Goal: Task Accomplishment & Management: Manage account settings

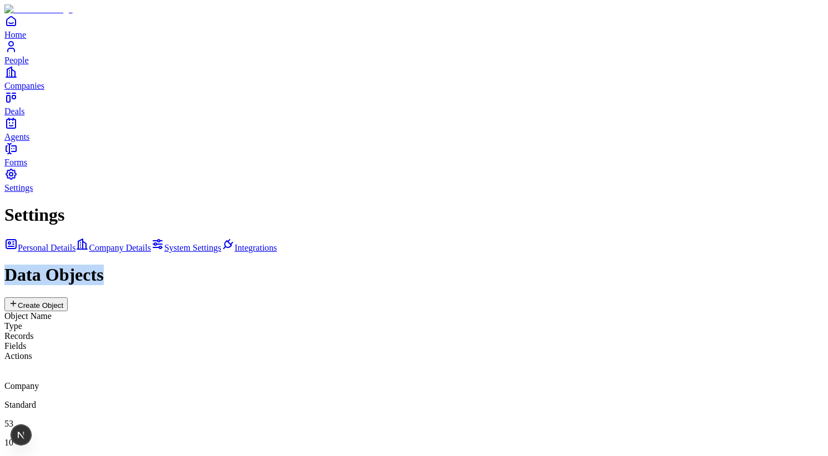
drag, startPoint x: 351, startPoint y: 47, endPoint x: 250, endPoint y: 43, distance: 101.7
copy h1 "Data Objects"
click at [349, 265] on div "Data Objects Create Object" at bounding box center [413, 288] width 819 height 46
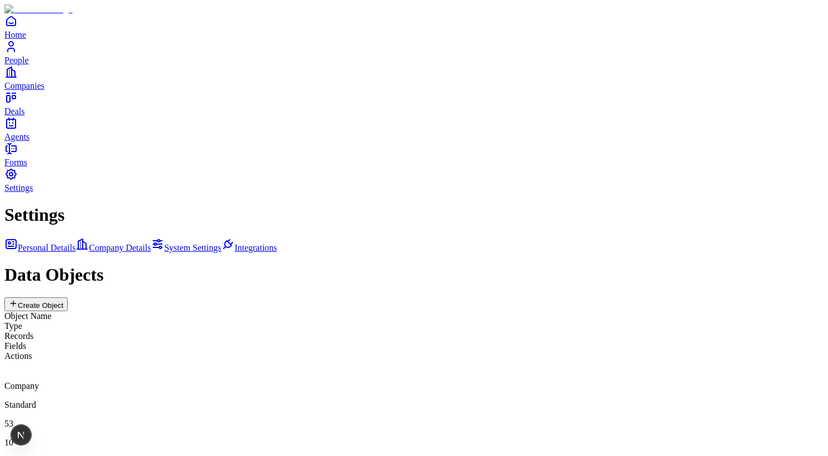
click at [412, 306] on div "Settings Personal Details Company Details System Settings Integrations Data Obj…" at bounding box center [413, 441] width 819 height 472
click at [411, 361] on div "Company Standard 53 10 edit" at bounding box center [413, 413] width 819 height 105
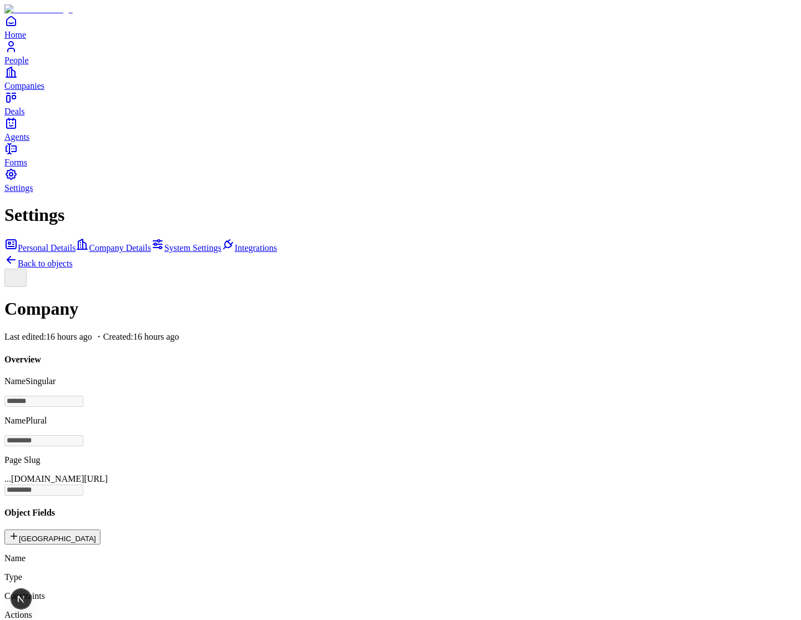
click at [322, 269] on div at bounding box center [400, 278] width 792 height 18
click at [262, 269] on div at bounding box center [400, 278] width 792 height 18
click at [18, 253] on icon at bounding box center [10, 259] width 13 height 13
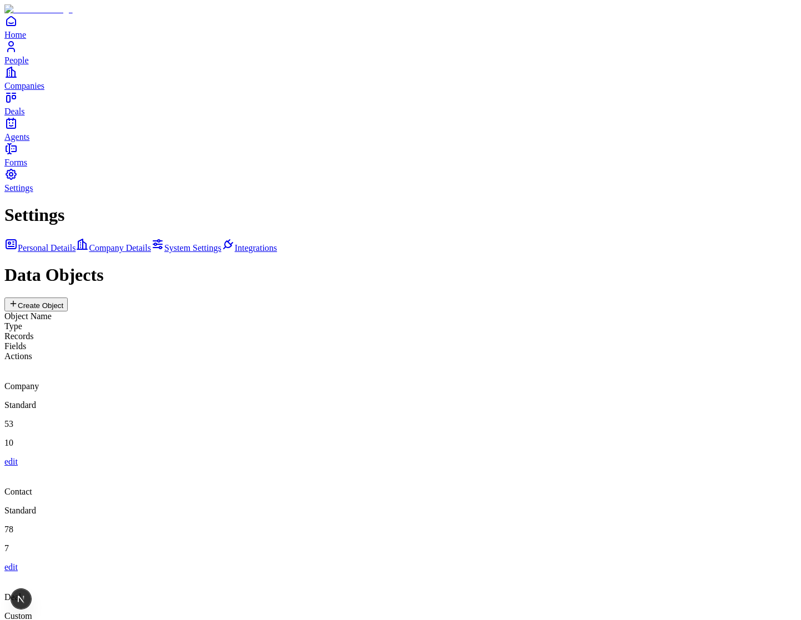
click at [351, 456] on div "Deal" at bounding box center [400, 587] width 792 height 30
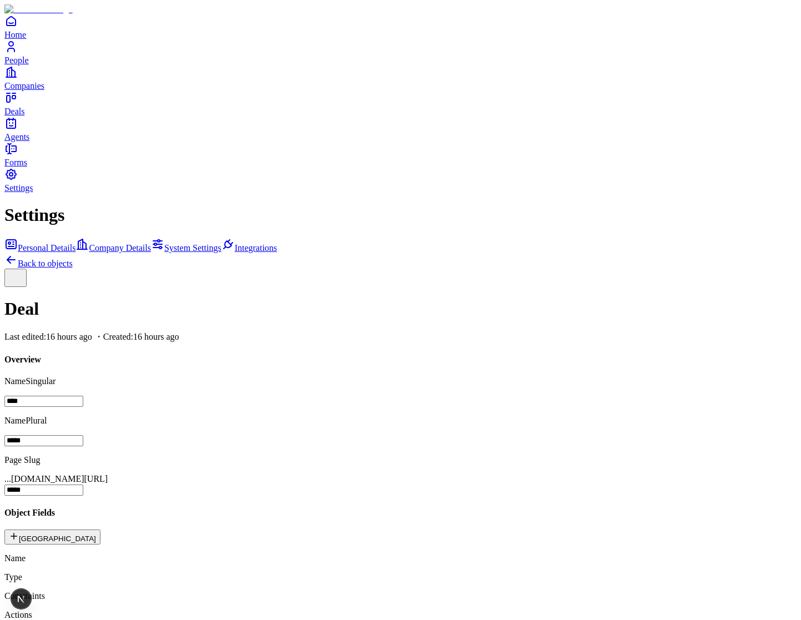
click at [356, 269] on div at bounding box center [400, 278] width 792 height 18
click at [22, 270] on icon "button" at bounding box center [15, 276] width 13 height 13
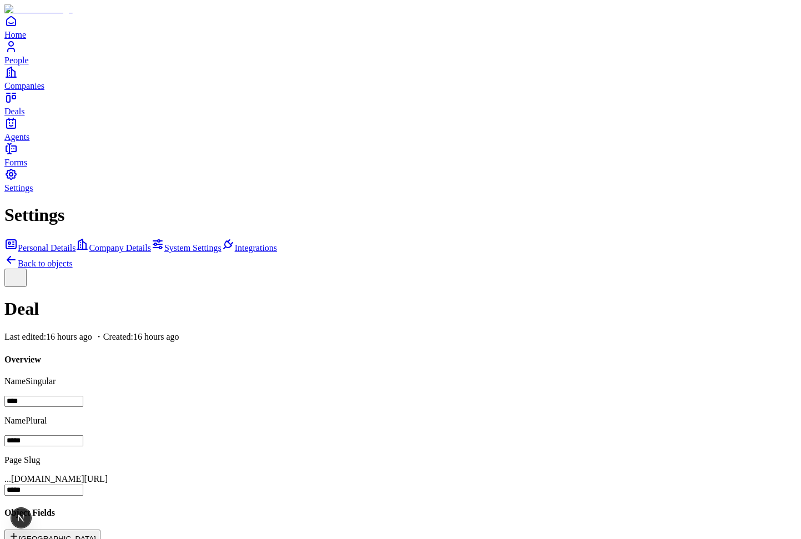
scroll to position [219, 0]
drag, startPoint x: 280, startPoint y: 124, endPoint x: 285, endPoint y: 119, distance: 6.7
click at [18, 253] on icon at bounding box center [10, 259] width 13 height 13
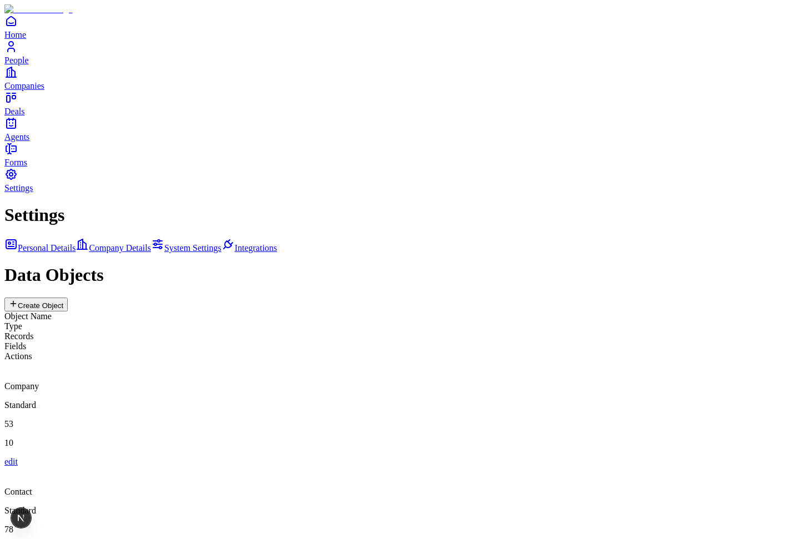
click at [329, 361] on div "Company" at bounding box center [400, 376] width 792 height 30
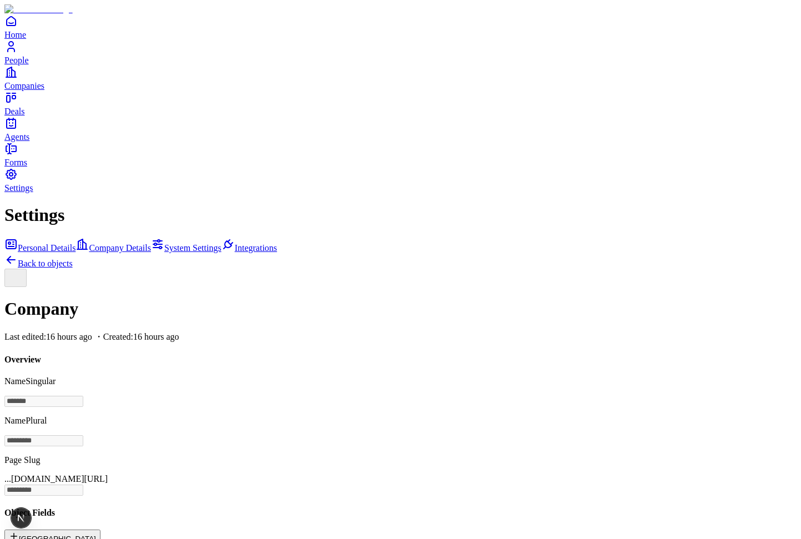
scroll to position [176, 0]
click at [314, 456] on h4 "Object Fields" at bounding box center [400, 513] width 792 height 10
copy h4 "Object Fields"
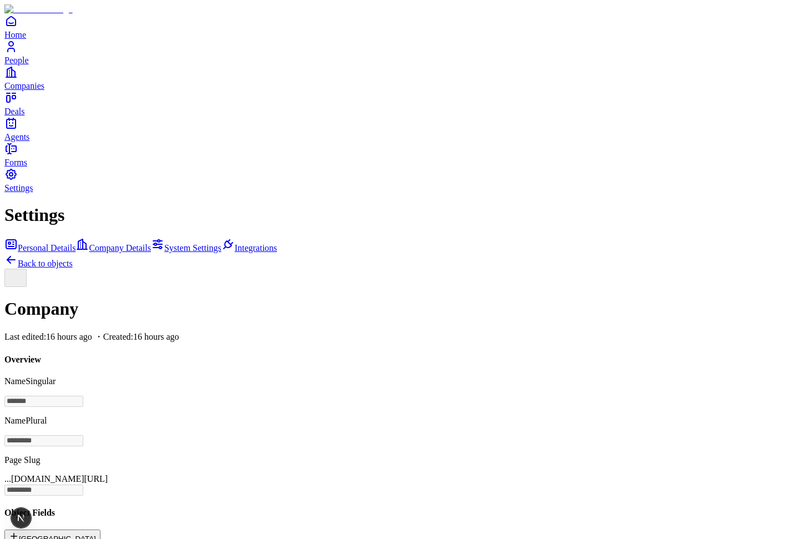
click at [310, 508] on h4 "Object Fields" at bounding box center [400, 513] width 792 height 10
copy h4 "Object Fields"
click at [359, 269] on div at bounding box center [400, 278] width 792 height 18
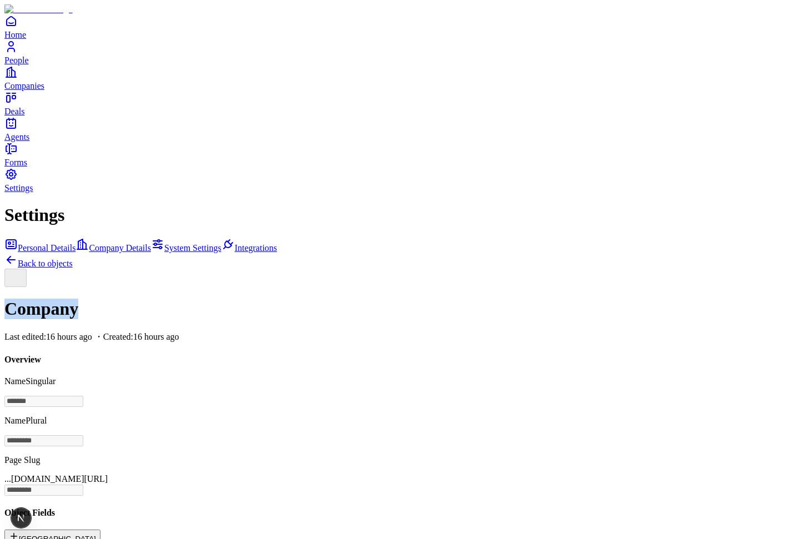
click at [359, 269] on div at bounding box center [400, 278] width 792 height 18
click at [73, 259] on link "Back to objects" at bounding box center [38, 263] width 68 height 9
click at [584, 269] on div at bounding box center [400, 278] width 792 height 18
click at [18, 253] on icon at bounding box center [10, 259] width 13 height 13
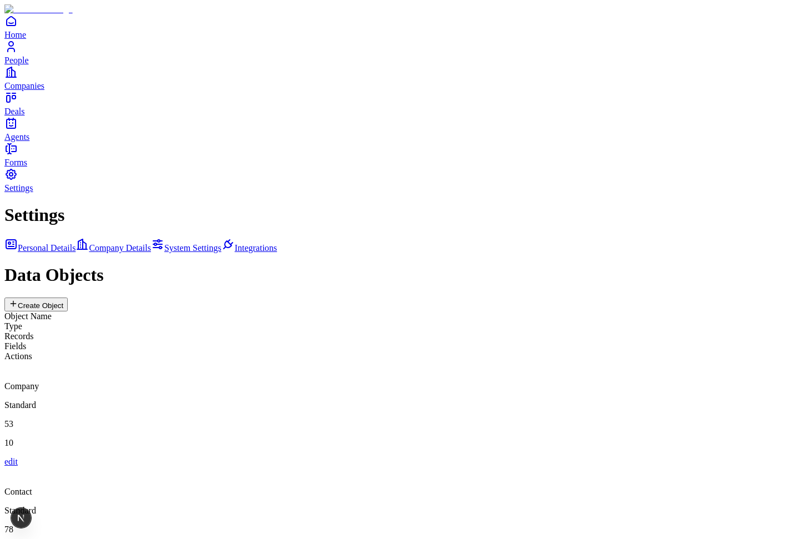
click at [550, 205] on div "Settings Personal Details Company Details System Settings Integrations Data Obj…" at bounding box center [400, 441] width 792 height 472
click at [660, 361] on div "Company Standard 53 10 edit" at bounding box center [400, 413] width 792 height 105
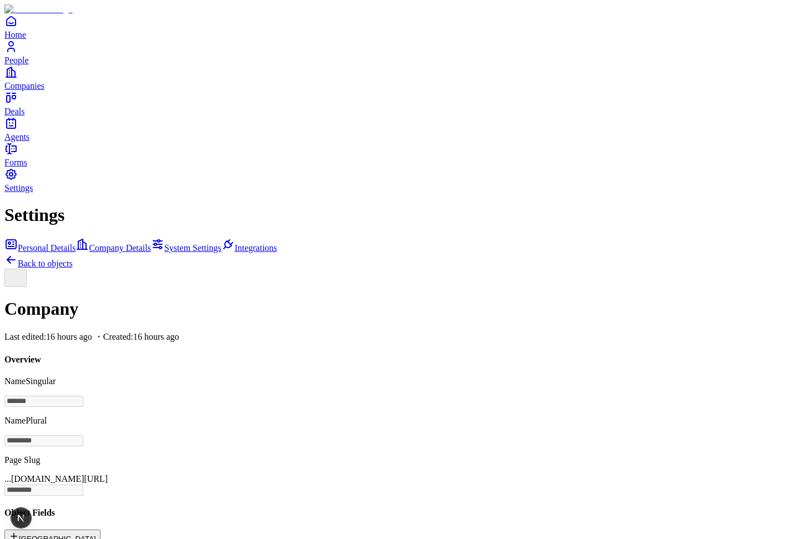
click at [73, 259] on link "Back to objects" at bounding box center [38, 263] width 68 height 9
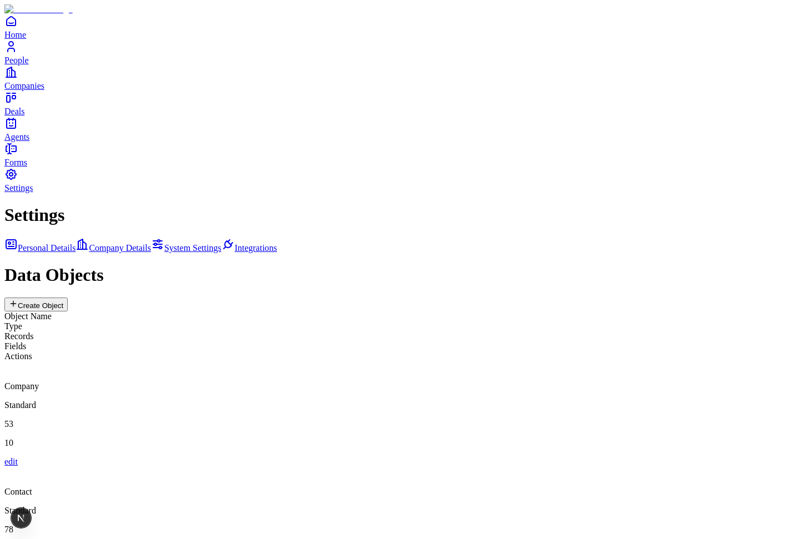
click at [644, 205] on div "Settings Personal Details Company Details System Settings Integrations Data Obj…" at bounding box center [400, 441] width 792 height 472
click at [681, 361] on div "Company Standard 53 10 edit" at bounding box center [400, 413] width 792 height 105
click at [558, 419] on p "53" at bounding box center [400, 424] width 792 height 10
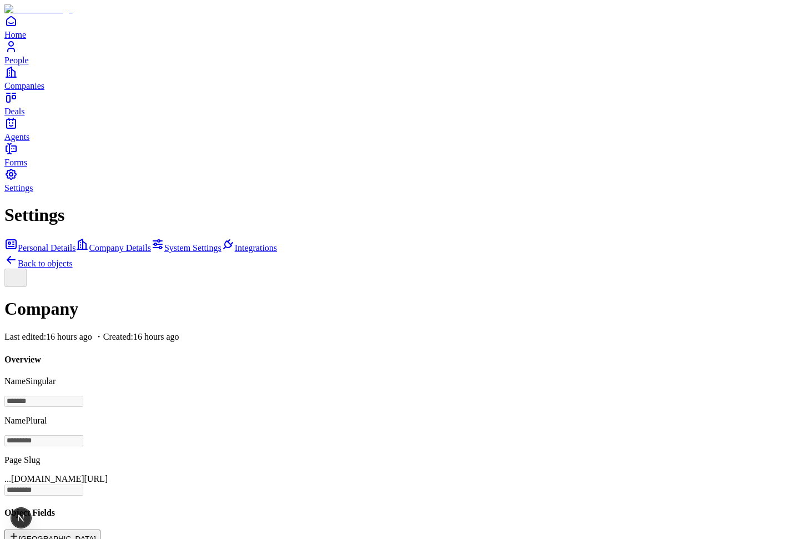
click at [18, 253] on icon at bounding box center [10, 259] width 13 height 13
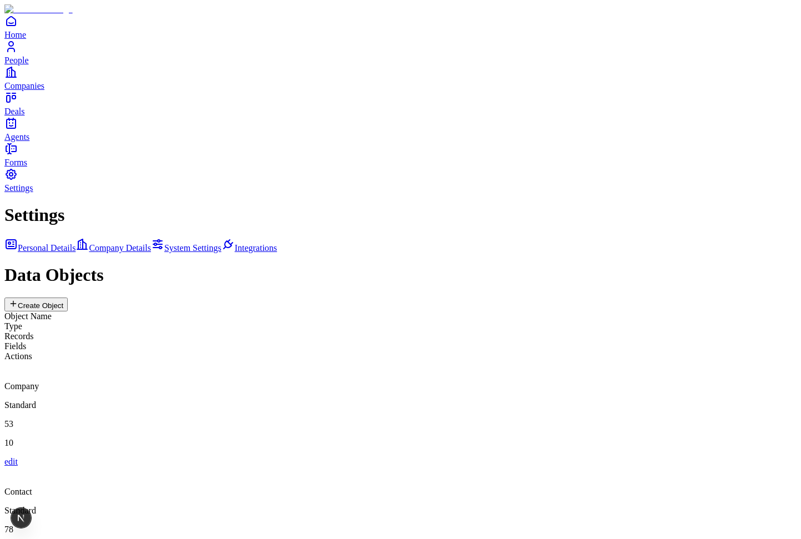
click at [365, 467] on div "Contact Standard 78 7 edit" at bounding box center [400, 519] width 792 height 105
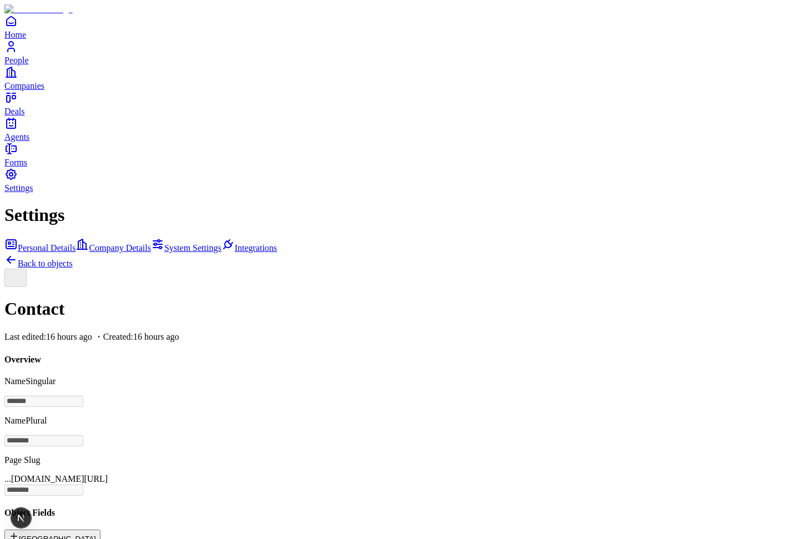
click at [18, 253] on icon at bounding box center [10, 259] width 13 height 13
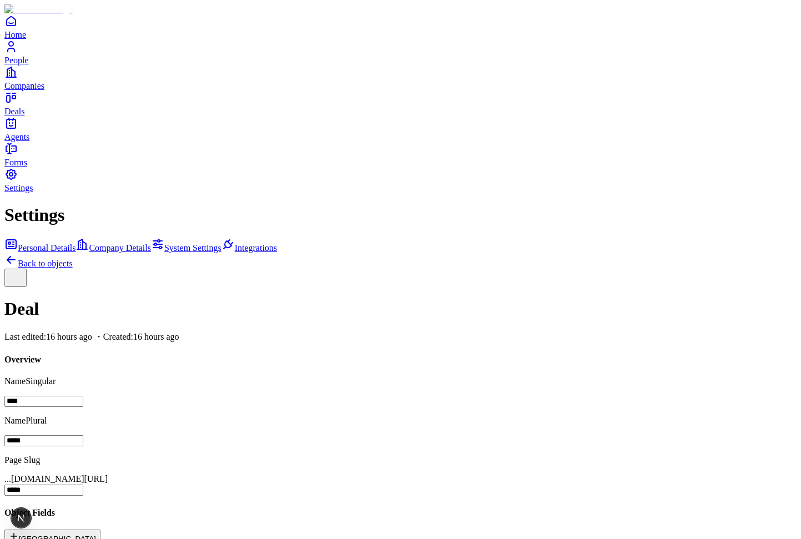
scroll to position [152, 0]
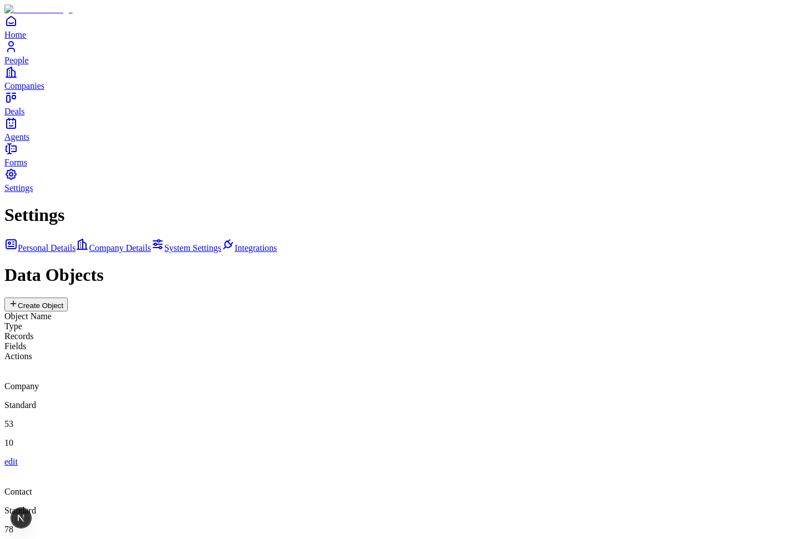
click at [440, 361] on div "Company Standard 53 10 edit" at bounding box center [400, 413] width 792 height 105
click at [511, 467] on div "Contact Standard 78 7 edit" at bounding box center [400, 519] width 792 height 105
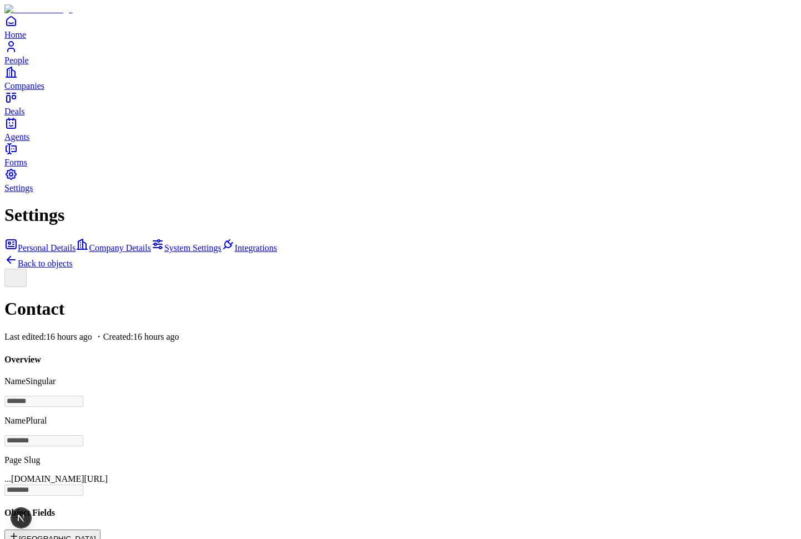
scroll to position [145, 0]
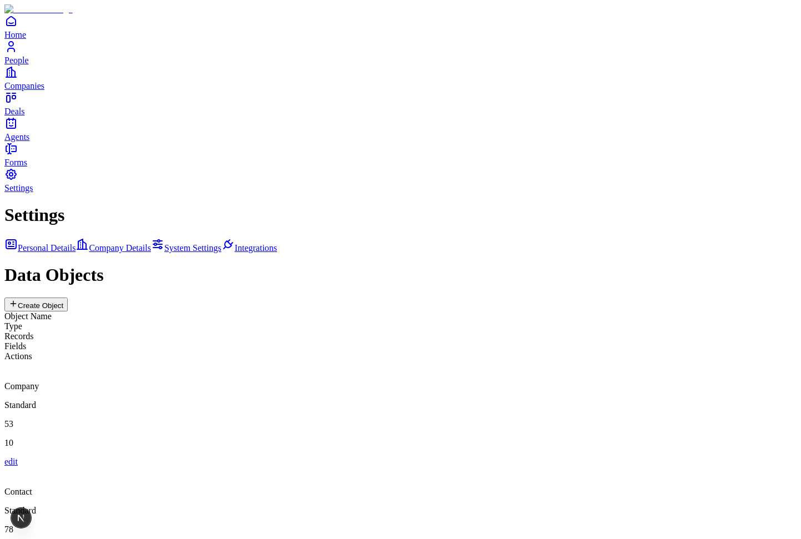
click at [585, 361] on div "Company Standard 53 10 edit" at bounding box center [400, 413] width 792 height 105
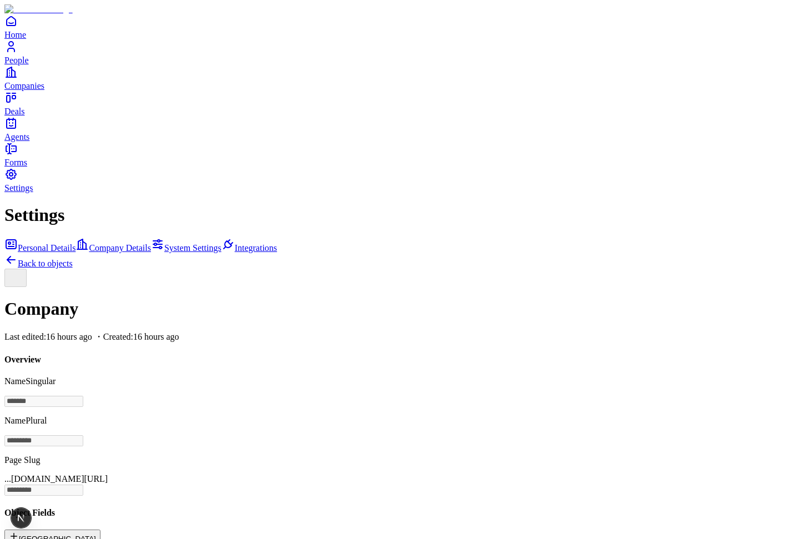
click at [73, 259] on link "Back to objects" at bounding box center [38, 263] width 68 height 9
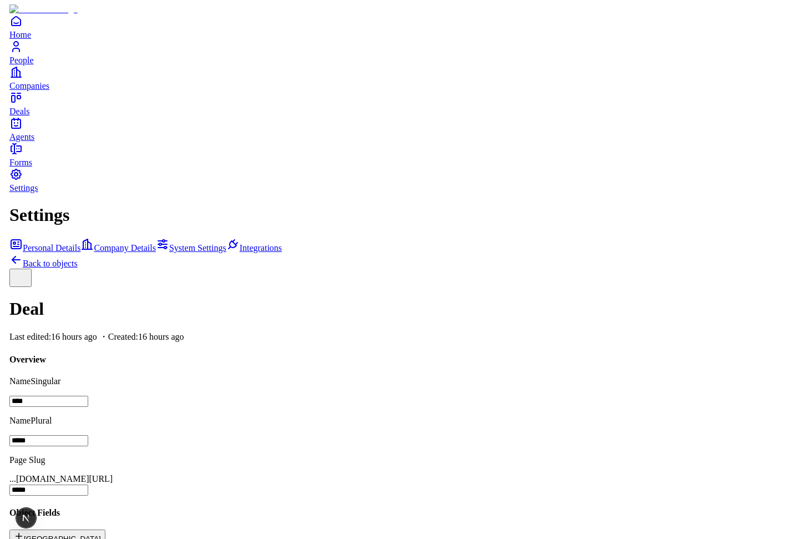
scroll to position [219, 0]
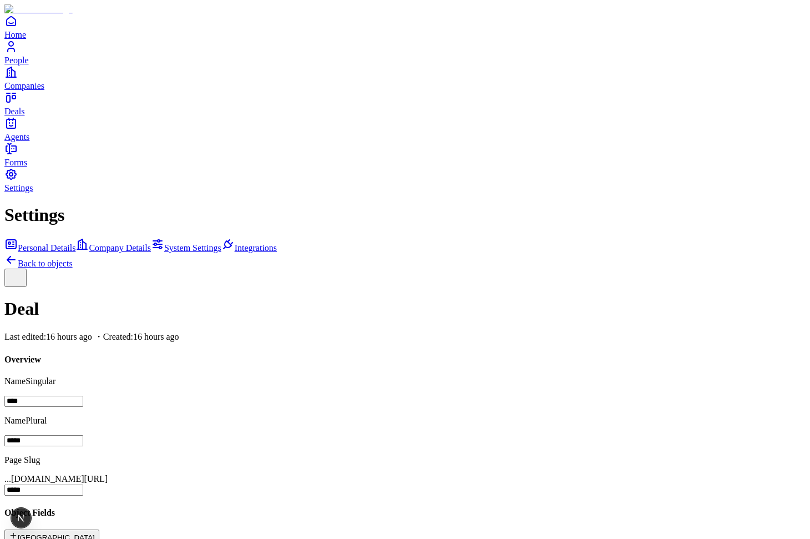
click at [73, 259] on link "Back to objects" at bounding box center [38, 263] width 68 height 9
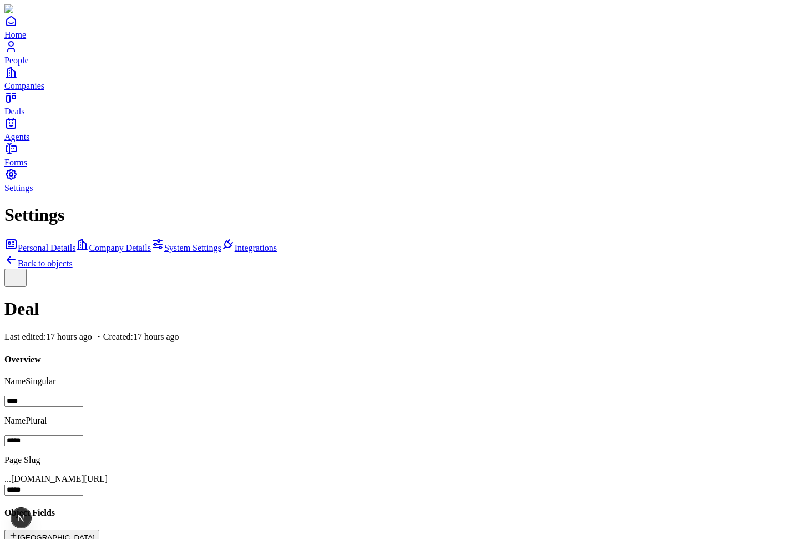
scroll to position [213, 0]
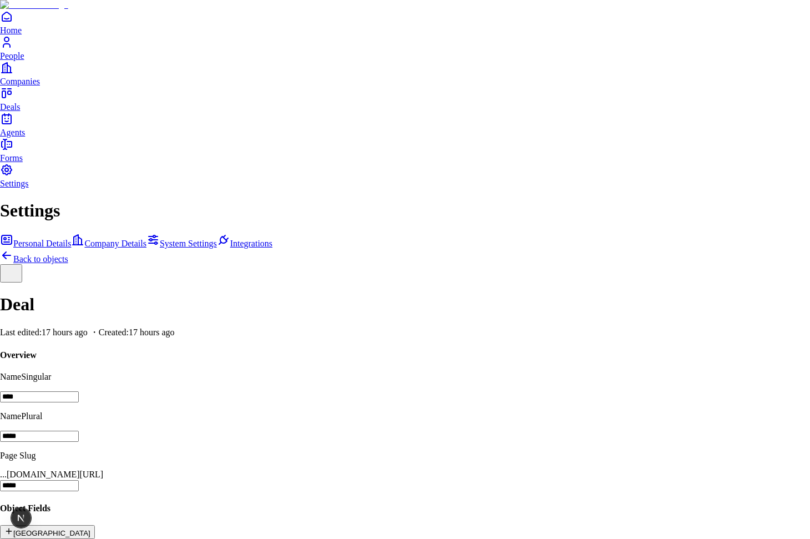
type input "**********"
type input "*"
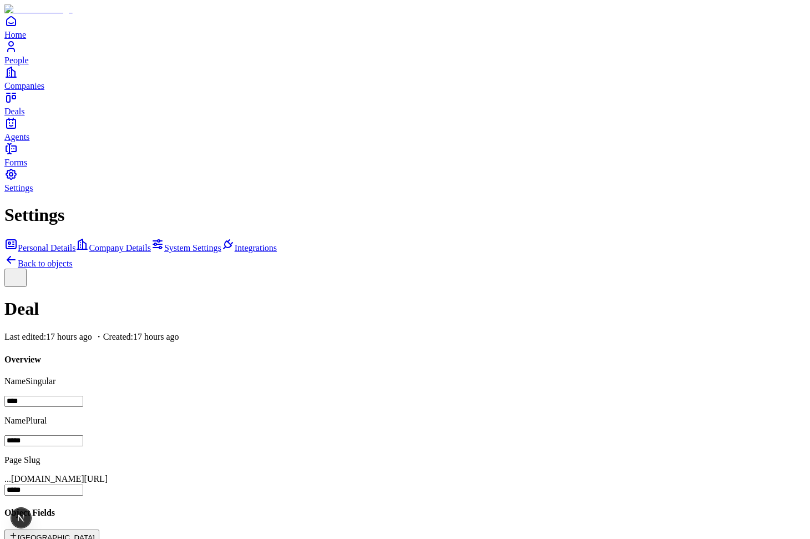
copy h4 "Pin to Navigation"
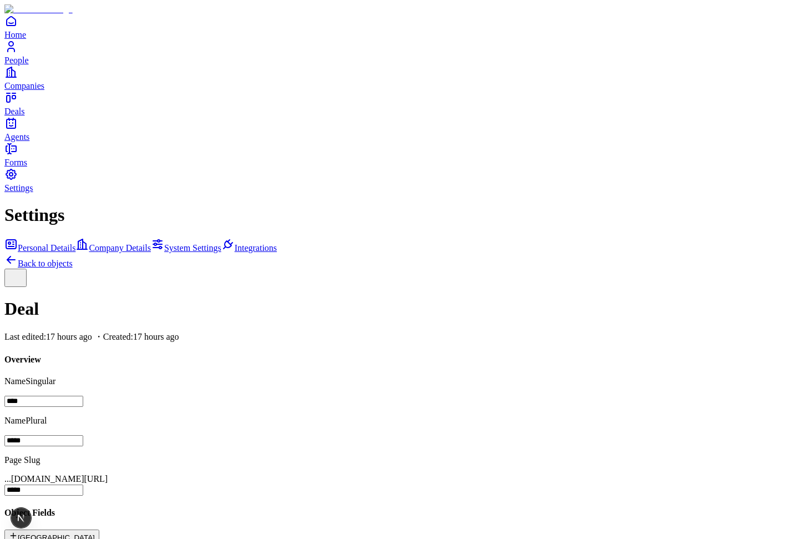
click at [18, 253] on icon at bounding box center [10, 259] width 13 height 13
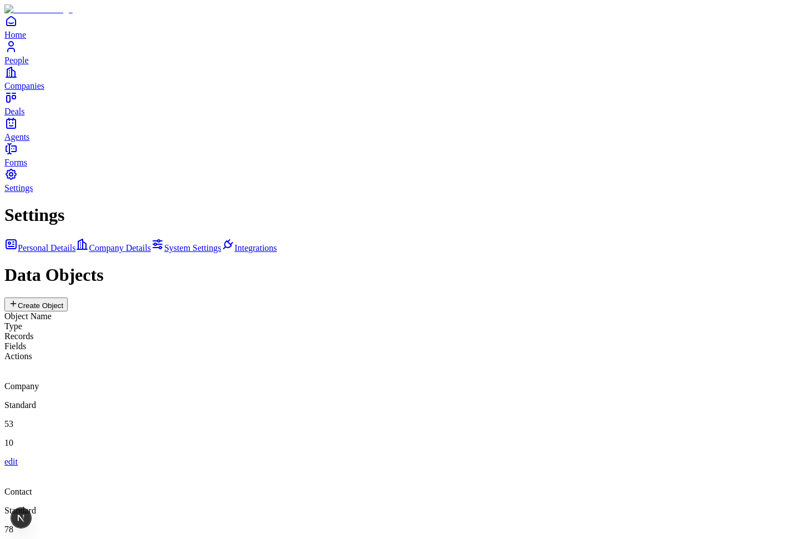
click at [397, 361] on div "Company" at bounding box center [404, 376] width 801 height 30
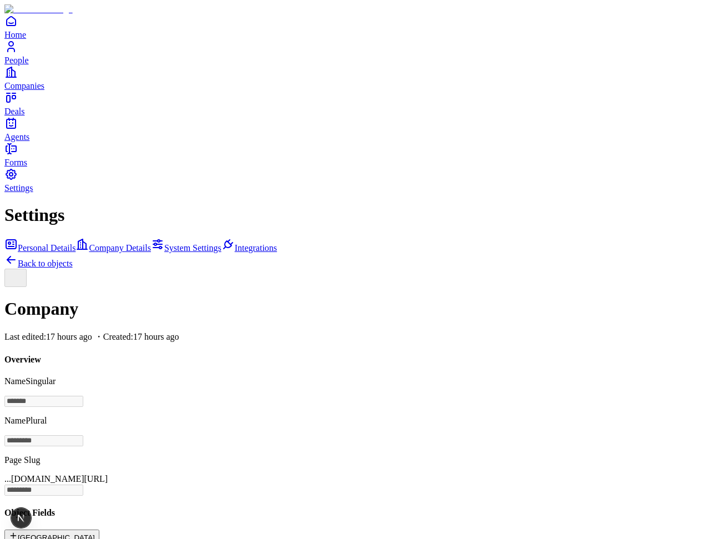
scroll to position [246, 0]
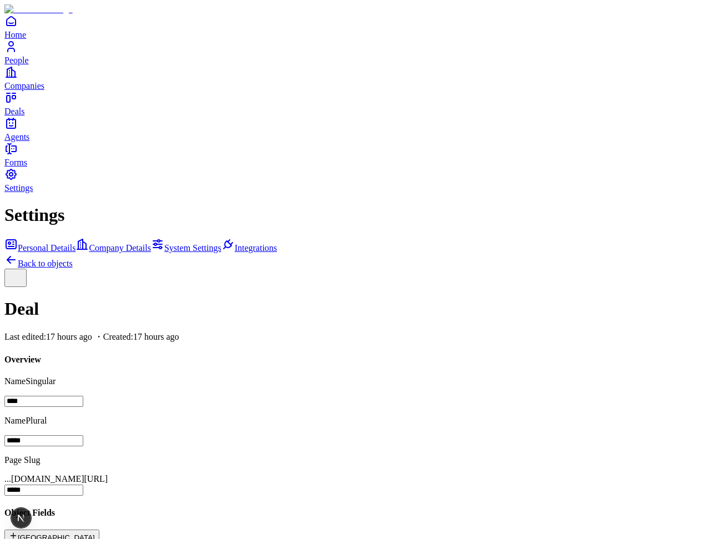
scroll to position [235, 0]
click at [288, 376] on p "Name Singular" at bounding box center [360, 381] width 712 height 10
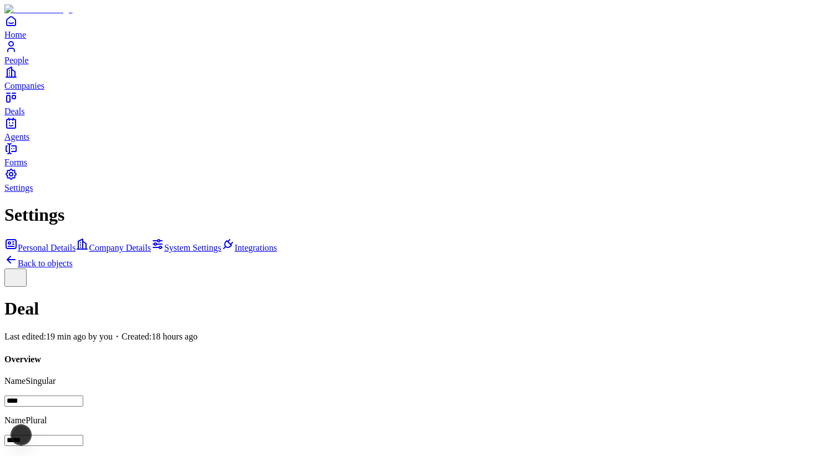
type button "on"
click at [73, 259] on link "Back to objects" at bounding box center [38, 263] width 68 height 9
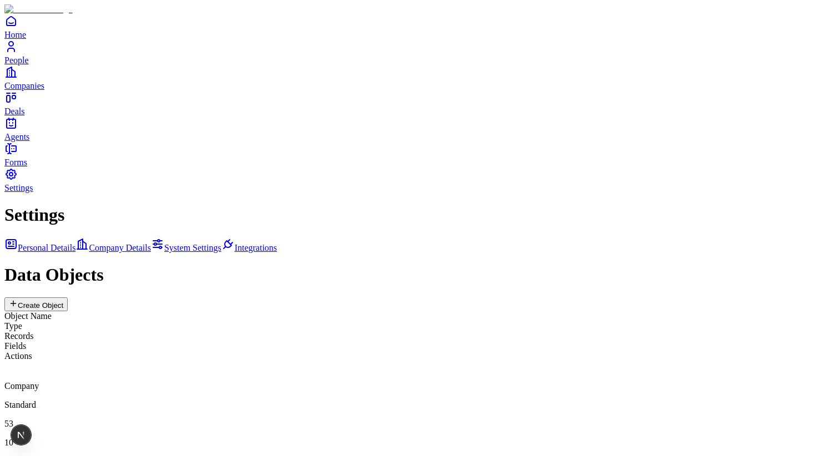
click at [402, 361] on div "Company Standard 53 10 edit" at bounding box center [413, 413] width 819 height 105
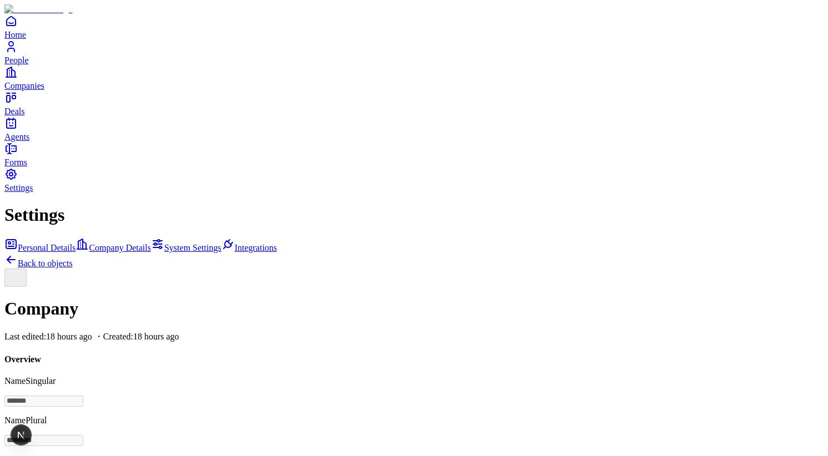
click at [73, 259] on link "Back to objects" at bounding box center [38, 263] width 68 height 9
